Goal: Check status: Check status

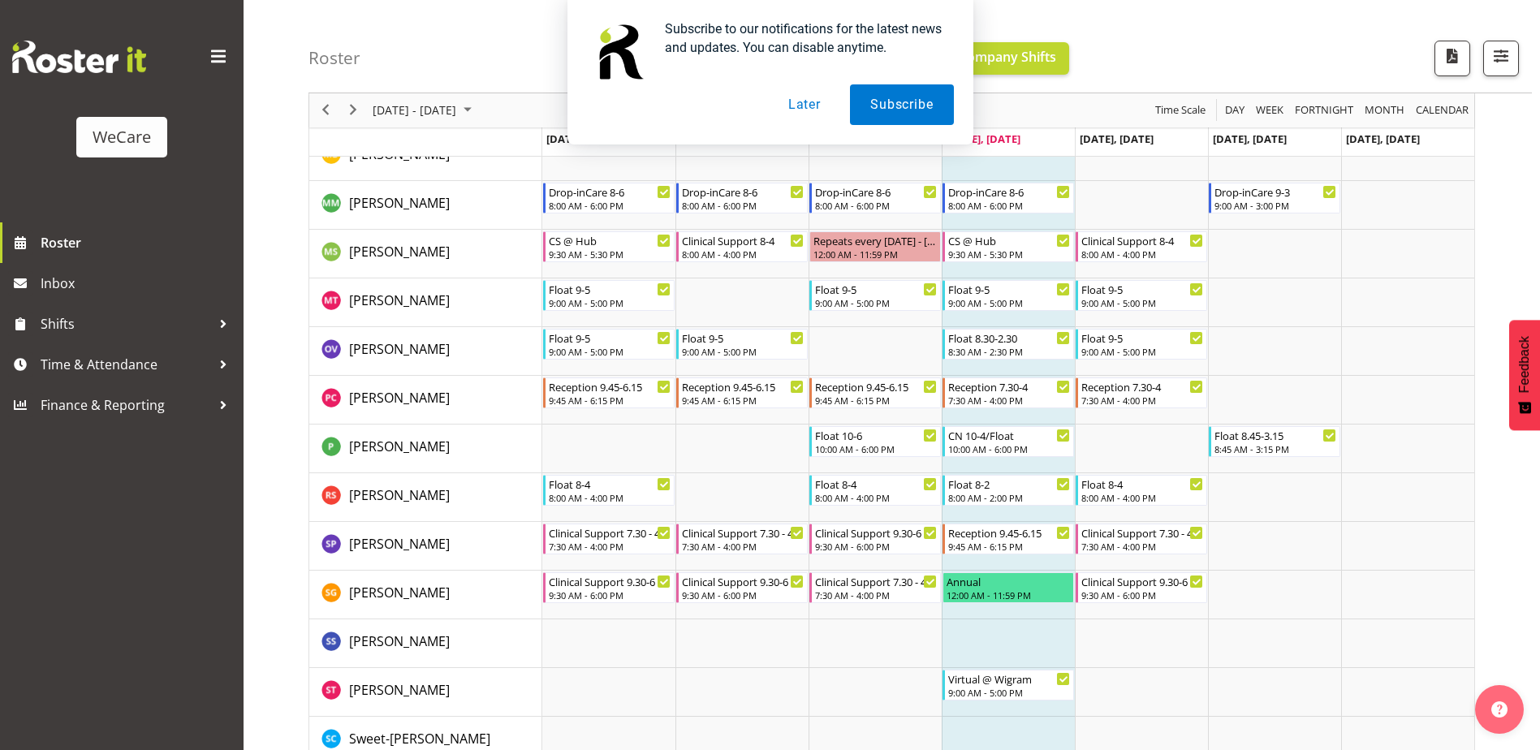
scroll to position [4687, 0]
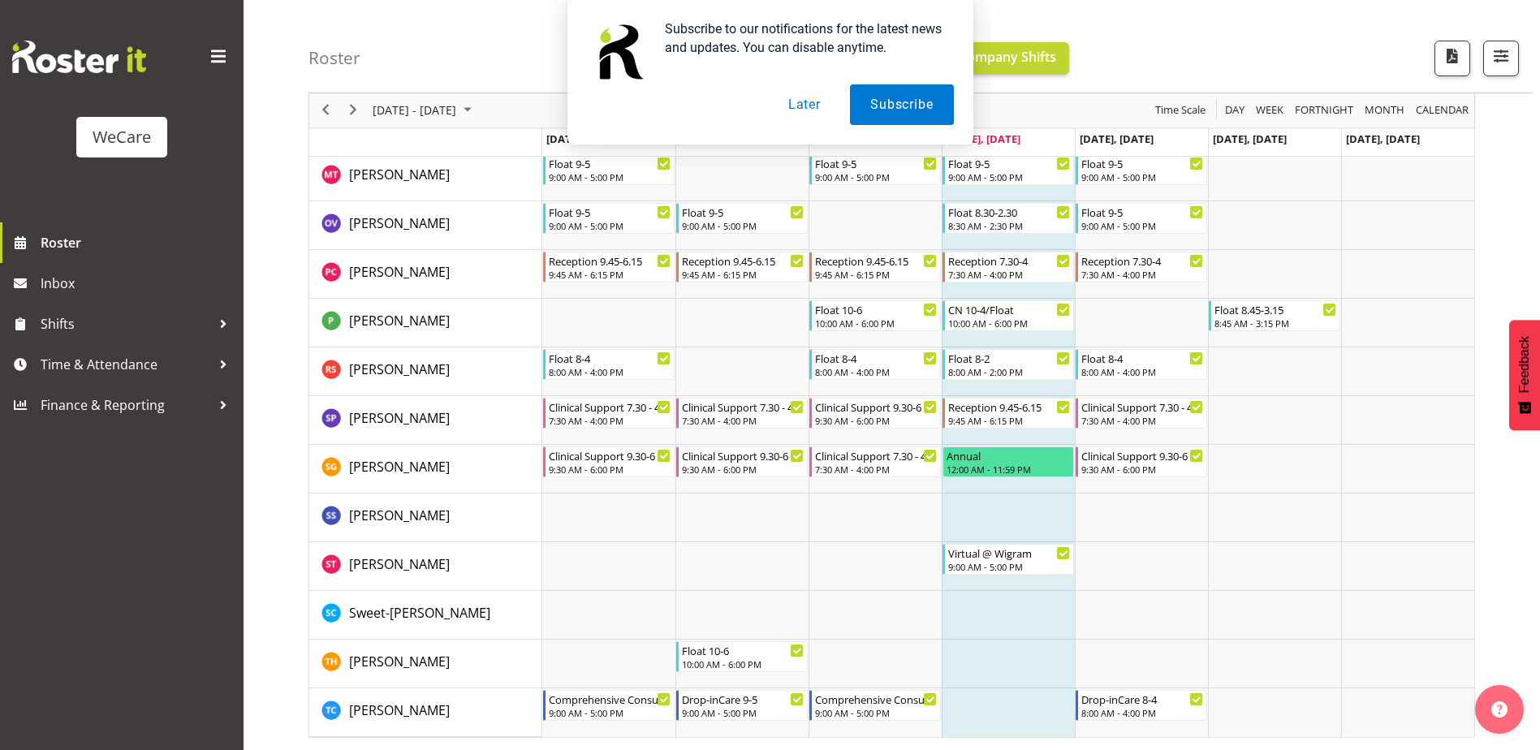
click at [799, 107] on button "Later" at bounding box center [804, 104] width 73 height 41
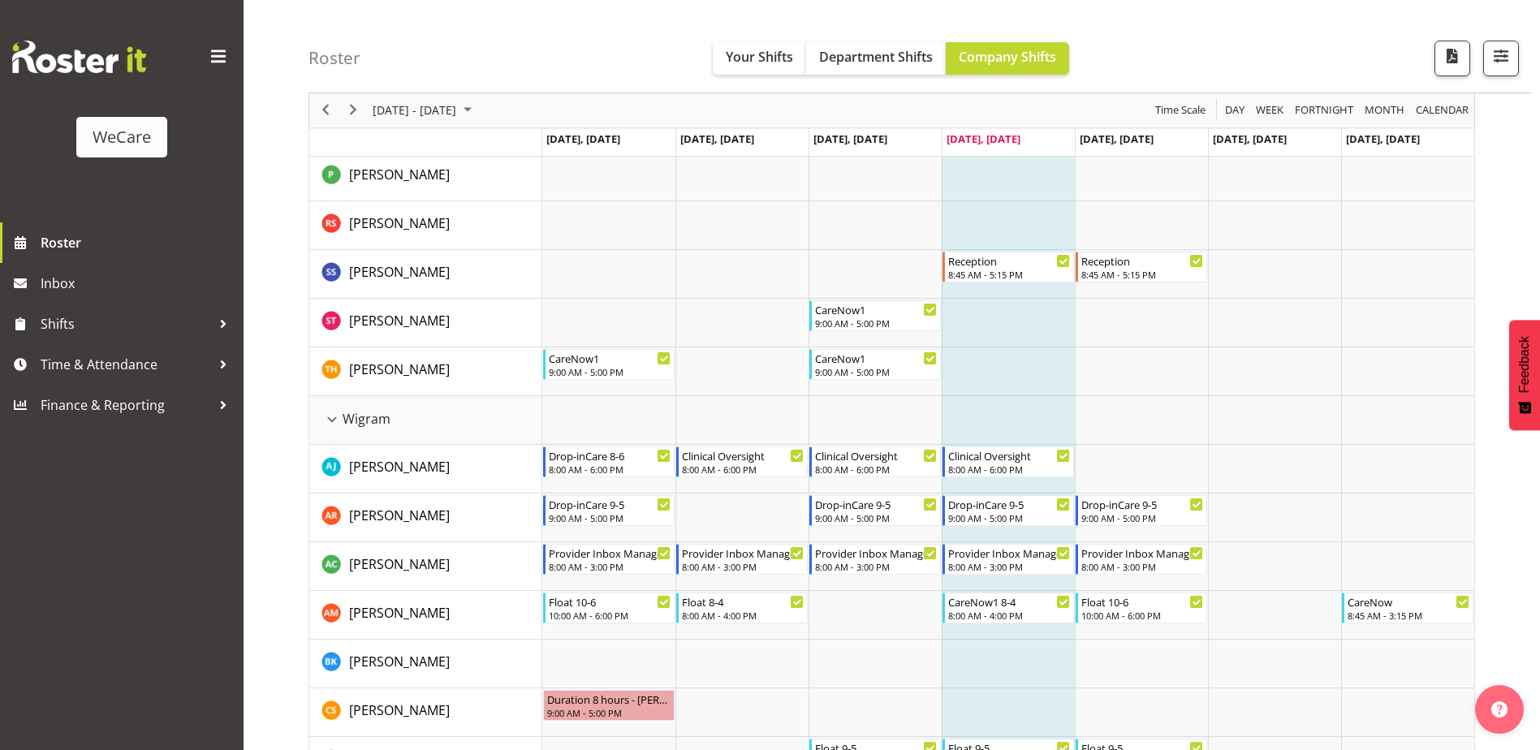
scroll to position [3631, 0]
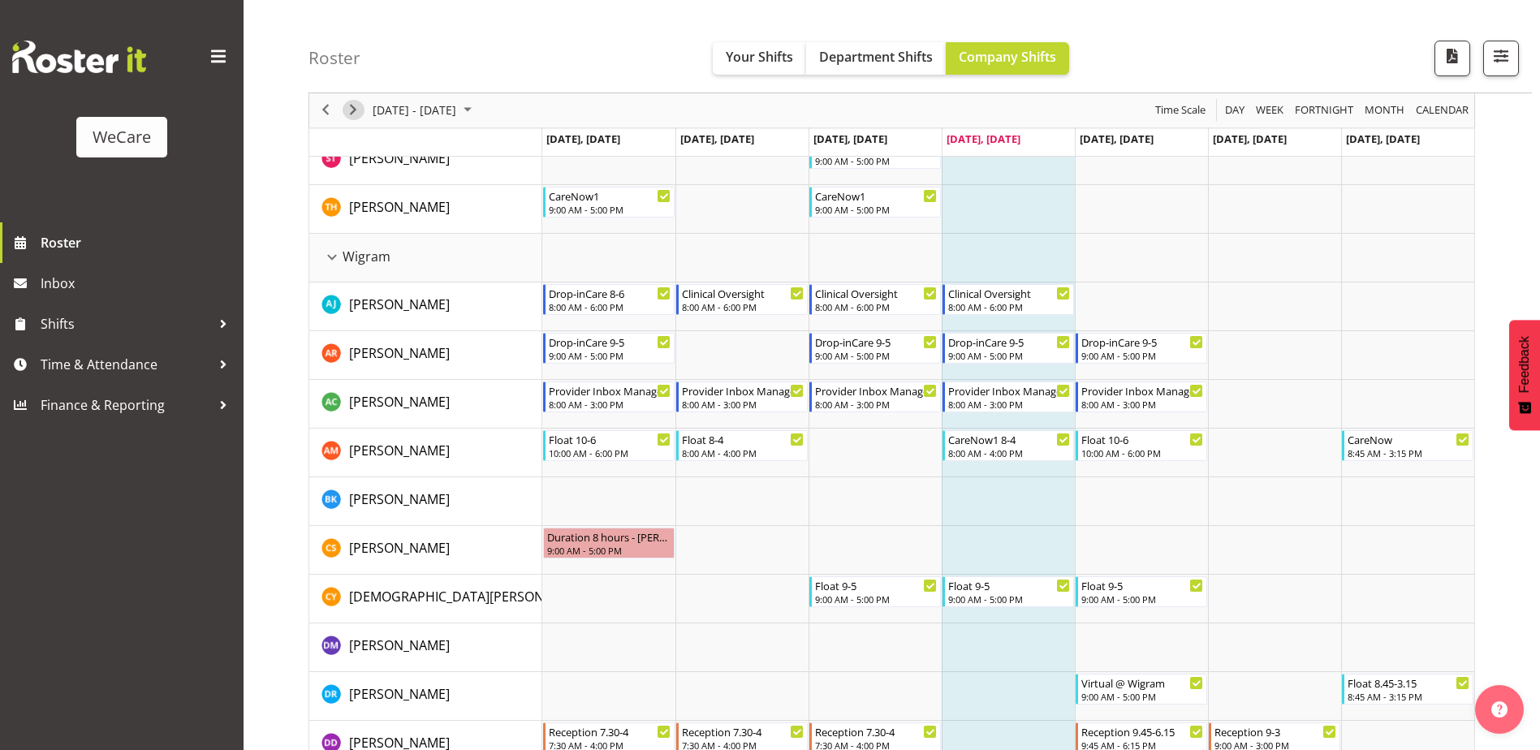
click at [358, 118] on span "Next" at bounding box center [352, 111] width 19 height 20
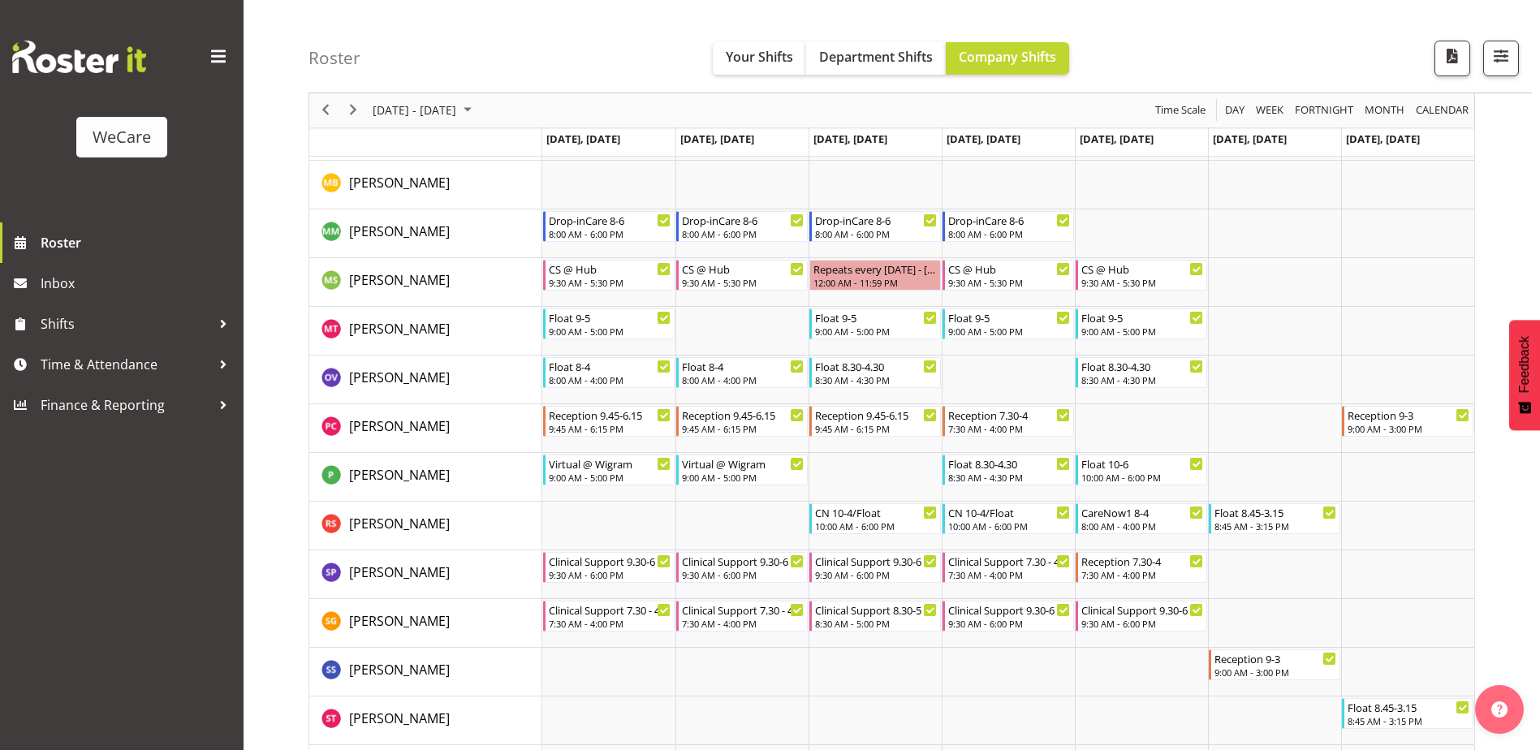
scroll to position [4524, 0]
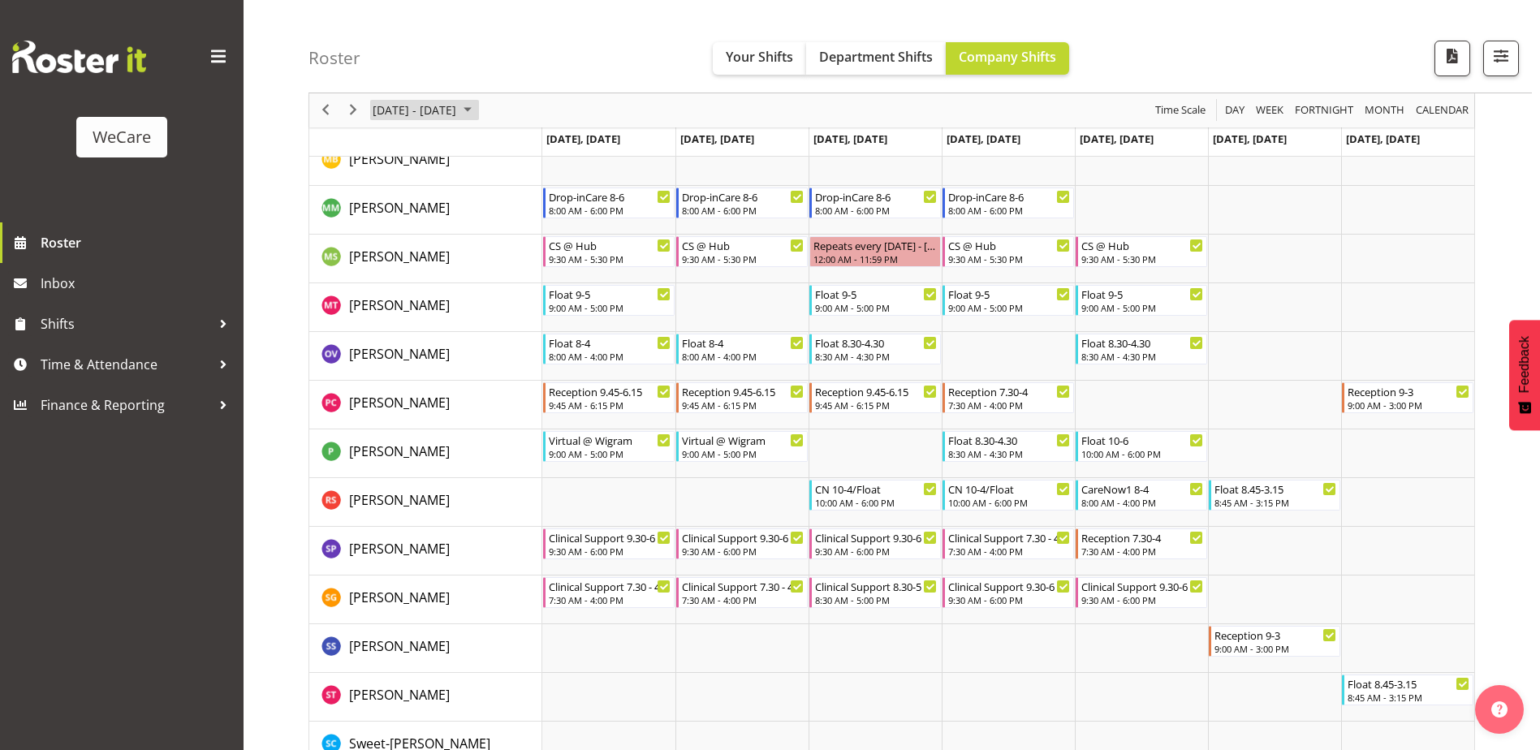
click at [477, 109] on span "October 2025" at bounding box center [467, 111] width 19 height 20
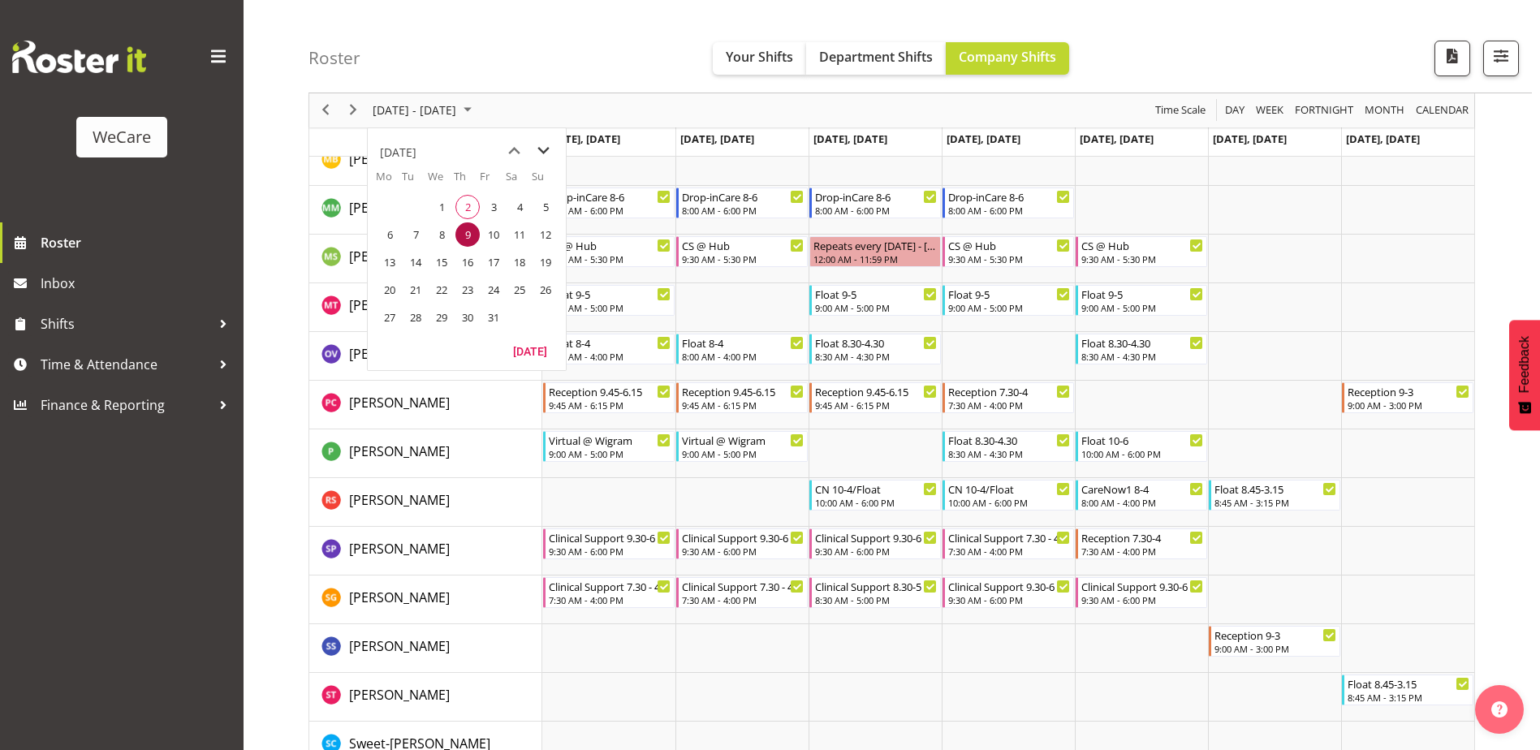
click at [547, 149] on span "next month" at bounding box center [543, 150] width 28 height 29
click at [415, 238] on span "4" at bounding box center [416, 234] width 24 height 24
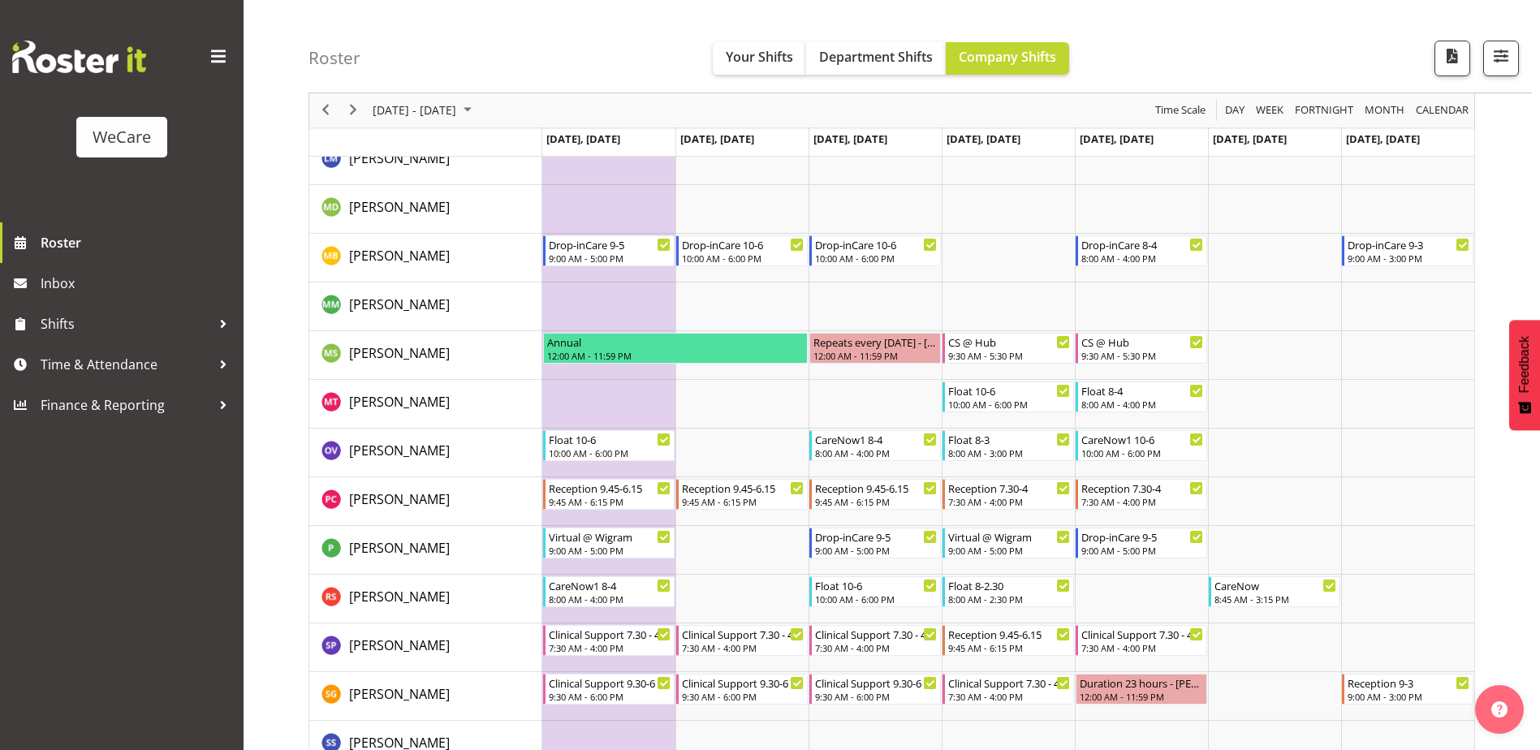
scroll to position [4475, 0]
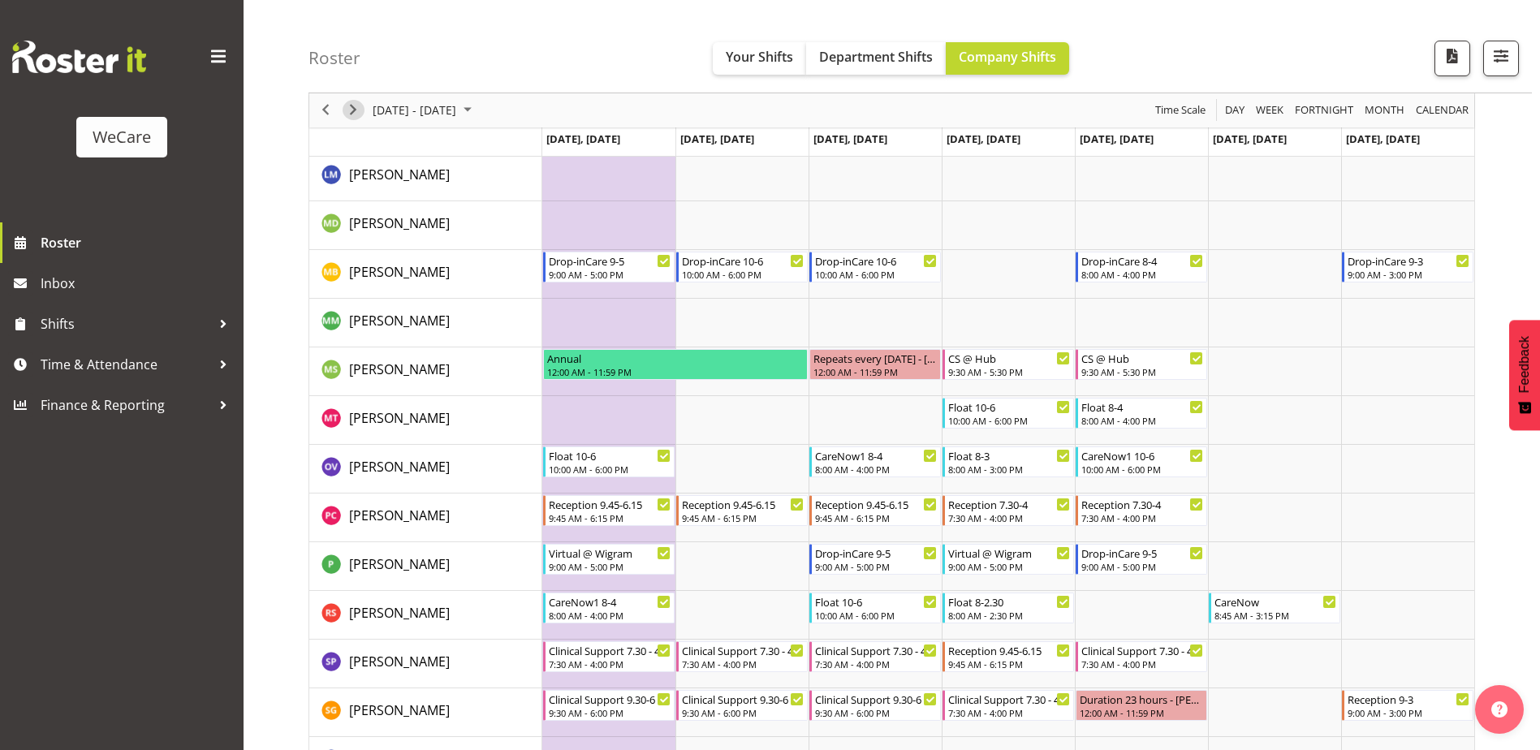
click at [362, 114] on span "Next" at bounding box center [352, 111] width 19 height 20
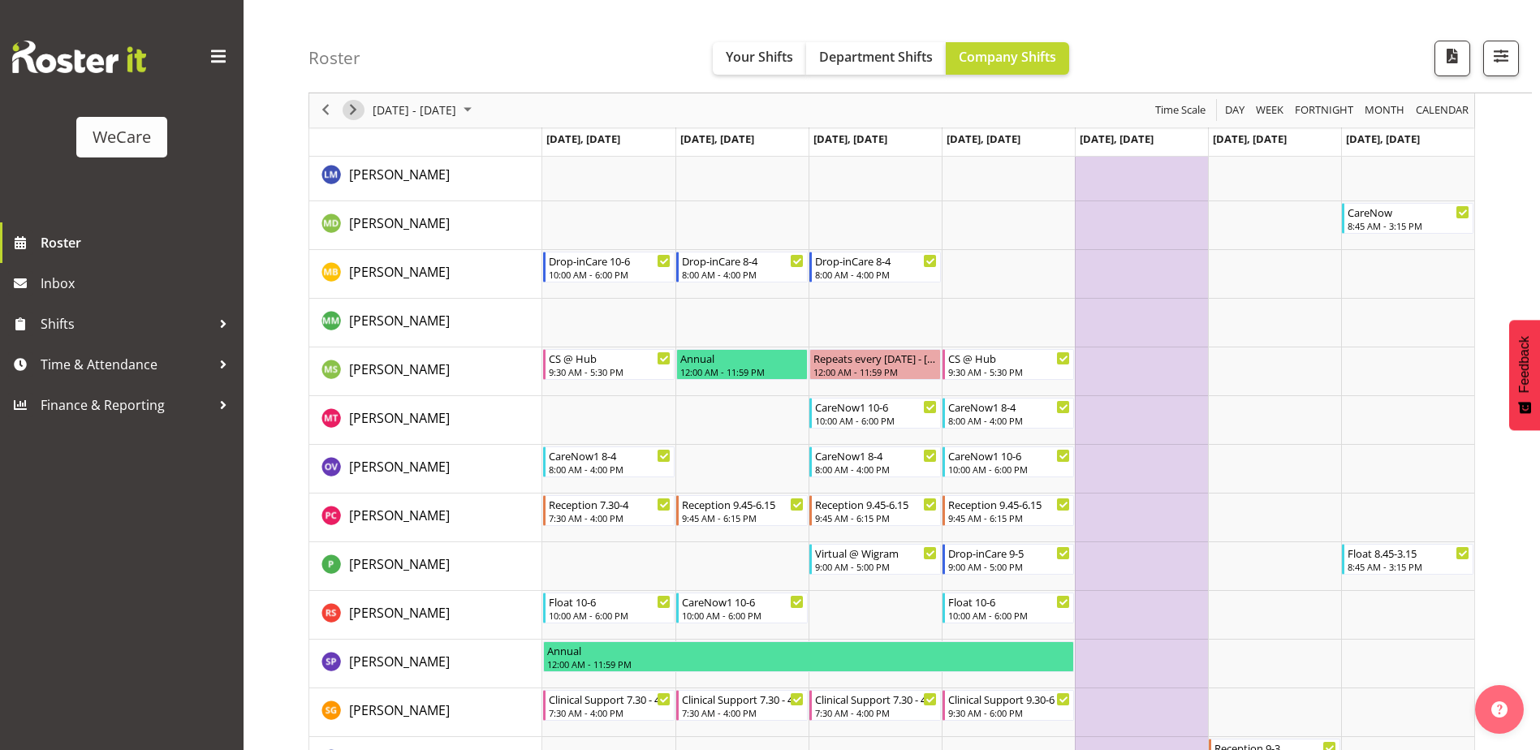
click at [355, 116] on span "Next" at bounding box center [352, 111] width 19 height 20
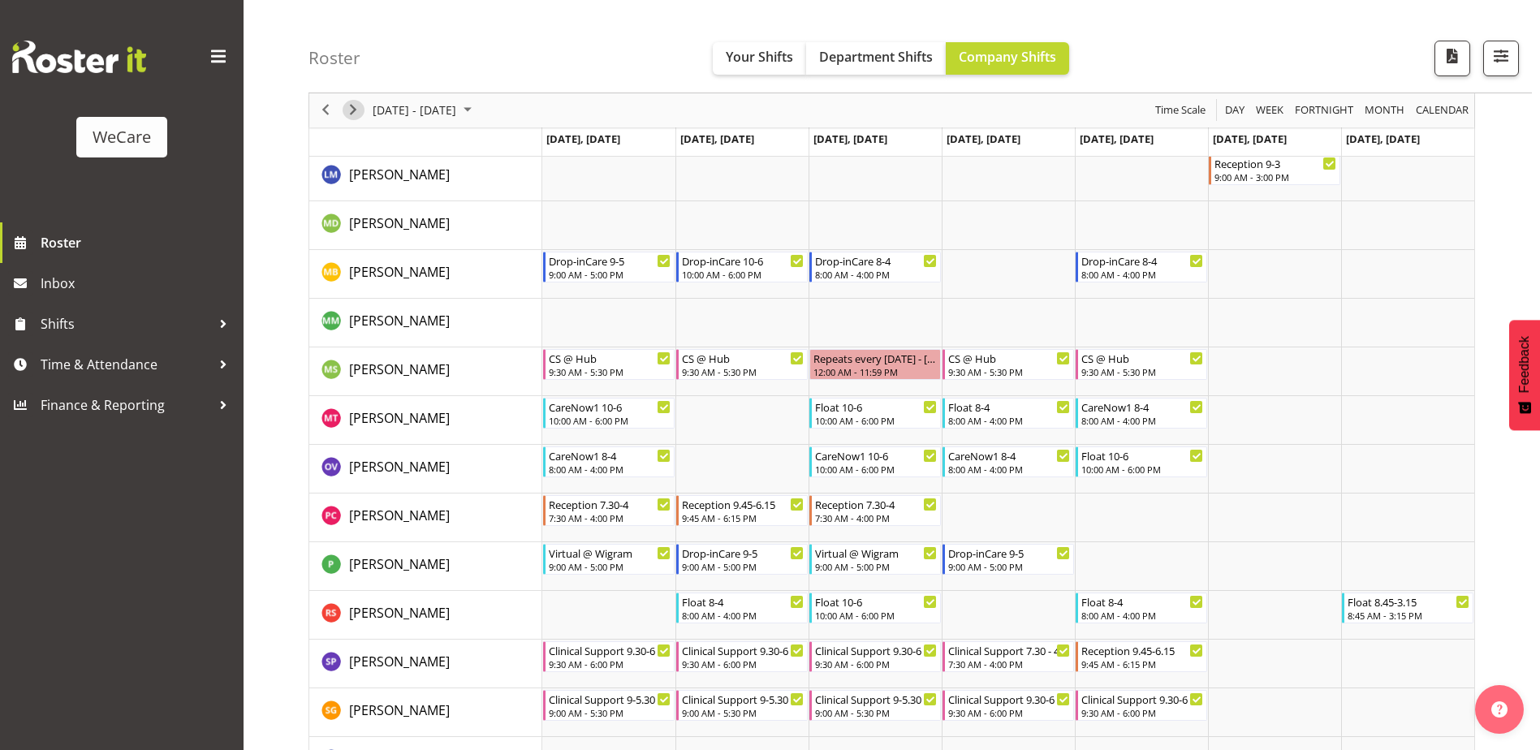
click at [352, 108] on span "Next" at bounding box center [352, 111] width 19 height 20
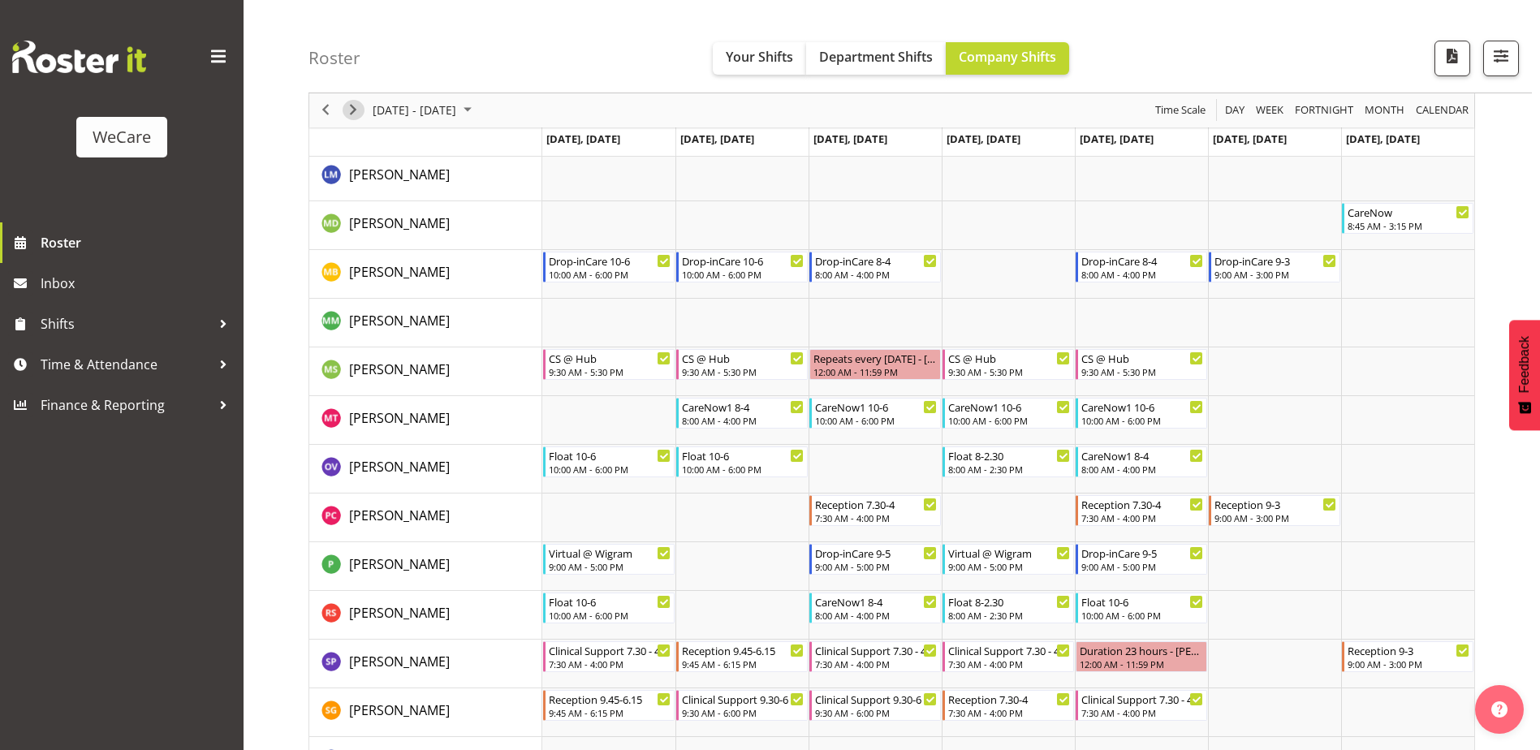
click at [357, 110] on span "Next" at bounding box center [352, 111] width 19 height 20
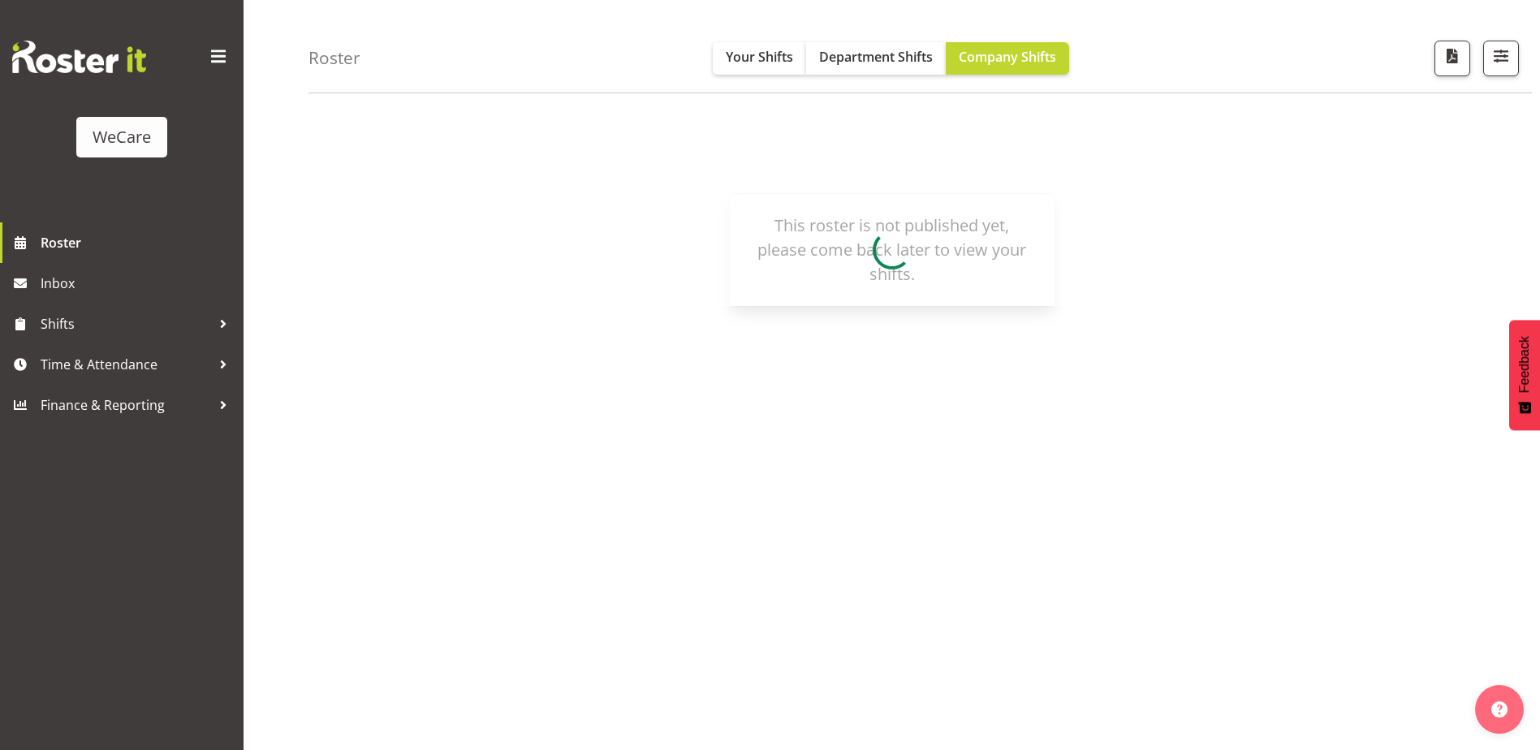
scroll to position [49, 0]
